Goal: Information Seeking & Learning: Learn about a topic

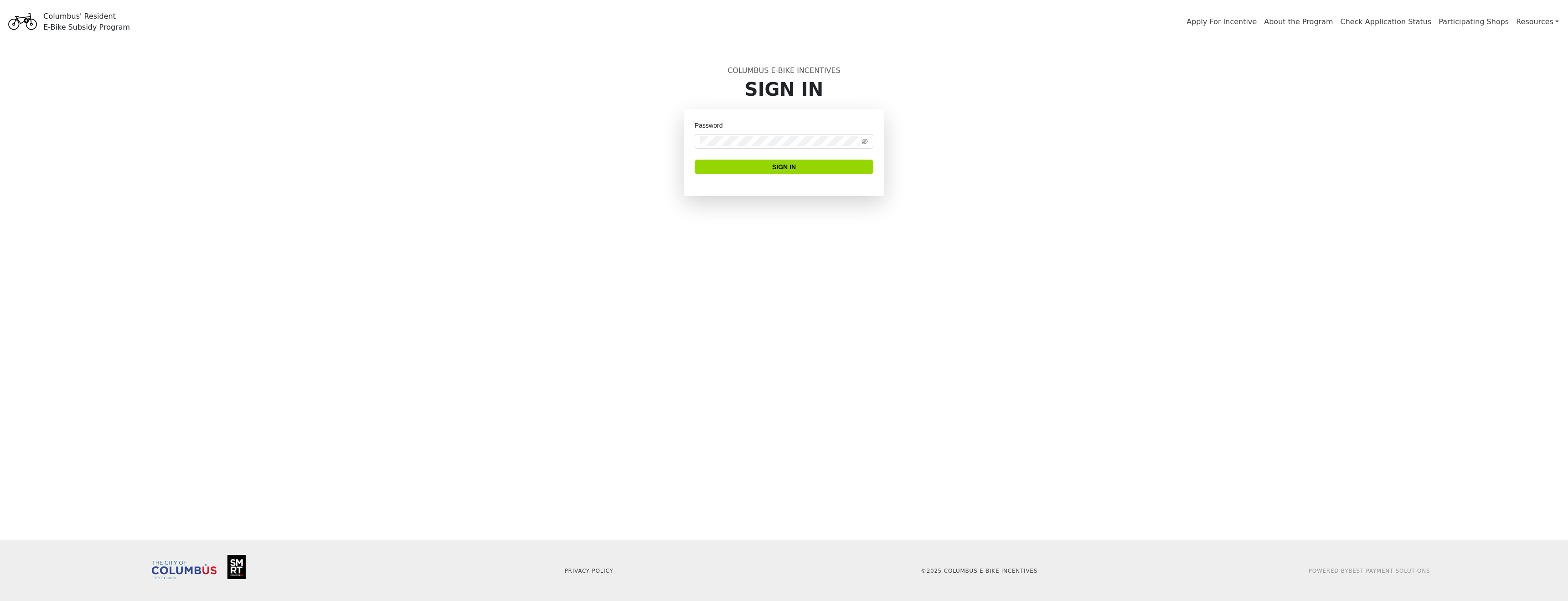
click at [1315, 14] on span "About the Program" at bounding box center [1298, 22] width 76 height 18
click at [1313, 26] on link "About the Program" at bounding box center [1298, 23] width 69 height 12
